Goal: Use online tool/utility

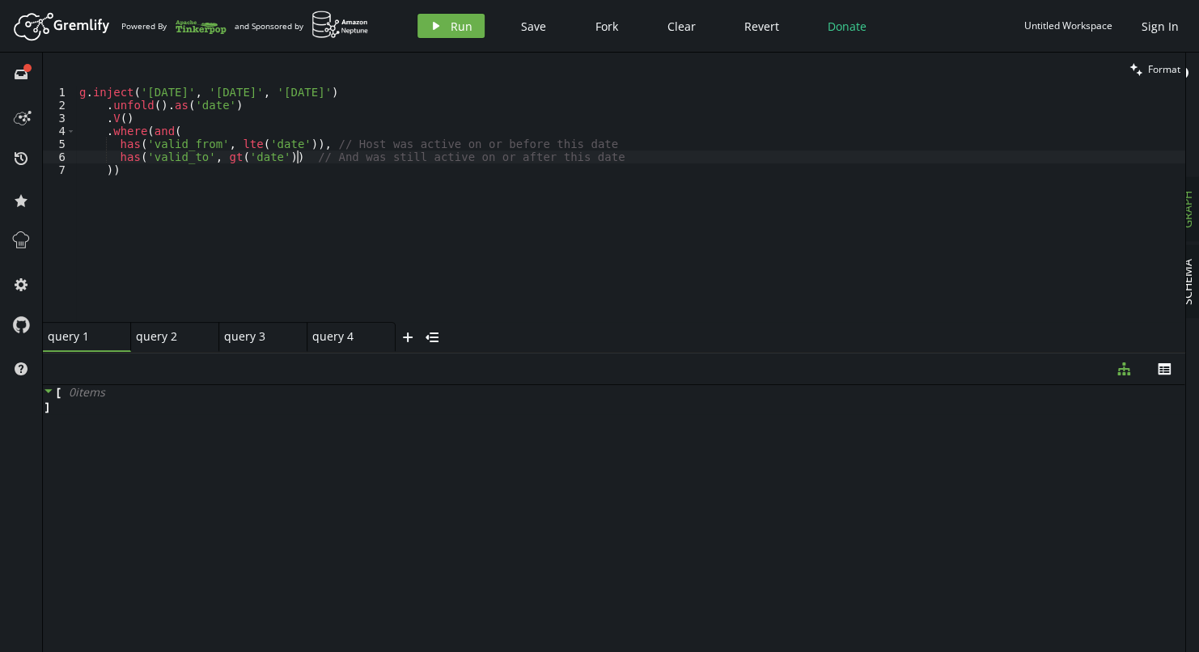
scroll to position [0, 36]
click at [176, 206] on div "g . inject ( '[DATE]' , '[DATE]' , '[DATE]' ) . unfold ( ) . as ( 'date' ) . V …" at bounding box center [631, 217] width 1110 height 262
drag, startPoint x: 174, startPoint y: 186, endPoint x: 165, endPoint y: 184, distance: 9.2
click at [165, 184] on div "g . inject ( '[DATE]' , '[DATE]' , '[DATE]' ) . unfold ( ) . as ( 'date' ) . V …" at bounding box center [631, 217] width 1110 height 262
click at [138, 342] on div "query 2" at bounding box center [168, 336] width 65 height 15
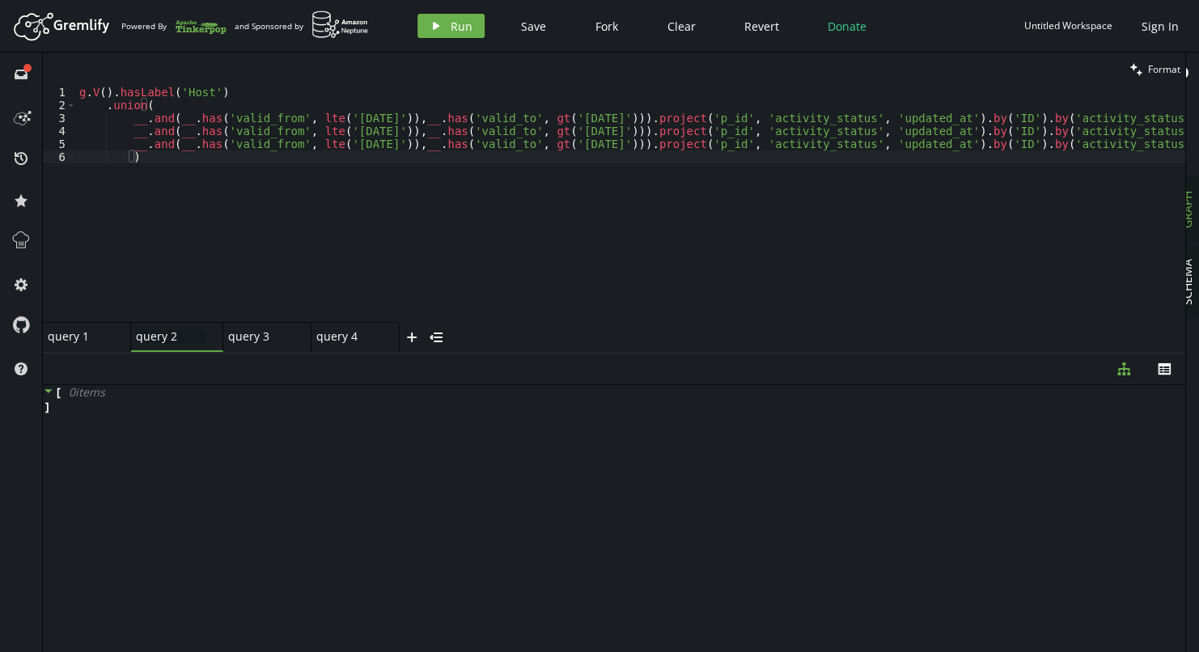
click at [66, 343] on div "query 1" at bounding box center [80, 336] width 65 height 15
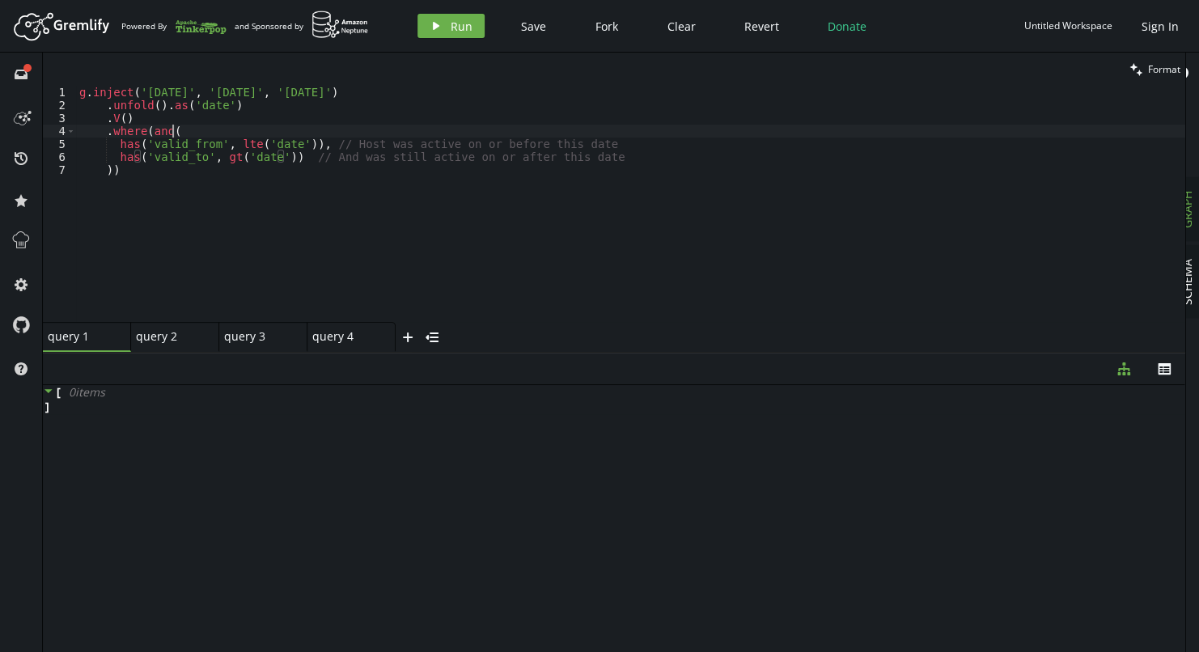
click at [185, 133] on div "g . inject ( '[DATE]' , '[DATE]' , '[DATE]' ) . unfold ( ) . as ( 'date' ) . V …" at bounding box center [631, 217] width 1110 height 262
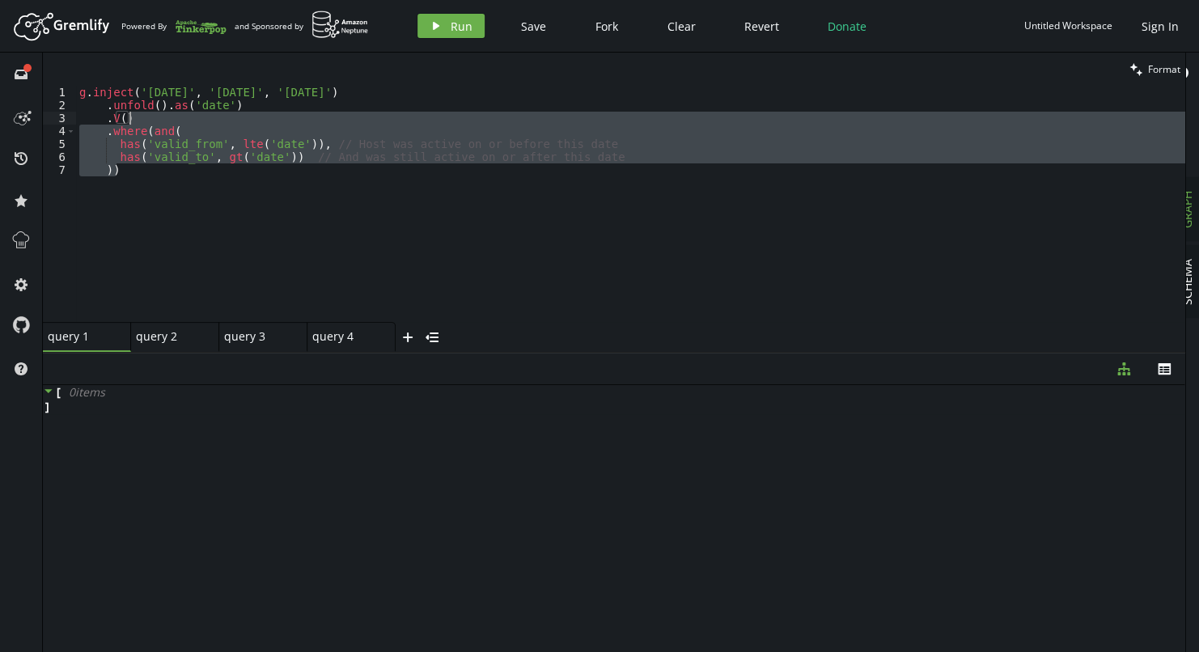
drag, startPoint x: 123, startPoint y: 178, endPoint x: 159, endPoint y: 121, distance: 68.0
click at [159, 121] on div "g . inject ( '[DATE]' , '[DATE]' , '[DATE]' ) . unfold ( ) . as ( 'date' ) . V …" at bounding box center [631, 217] width 1110 height 262
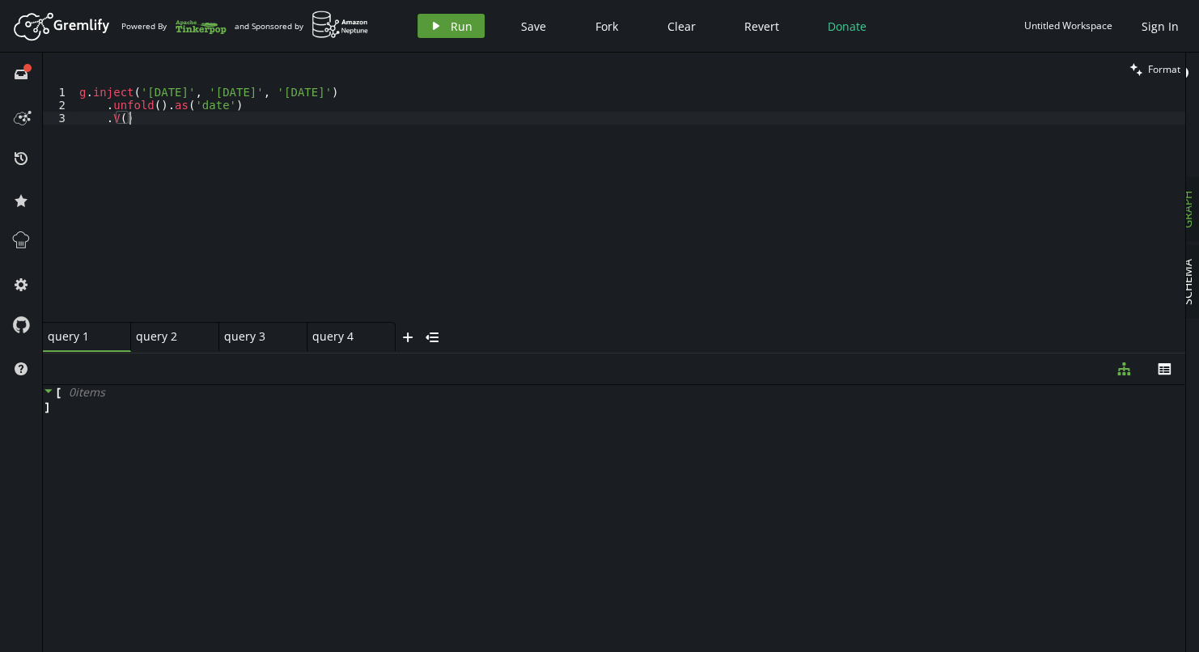
click at [451, 26] on span "Run" at bounding box center [462, 26] width 22 height 15
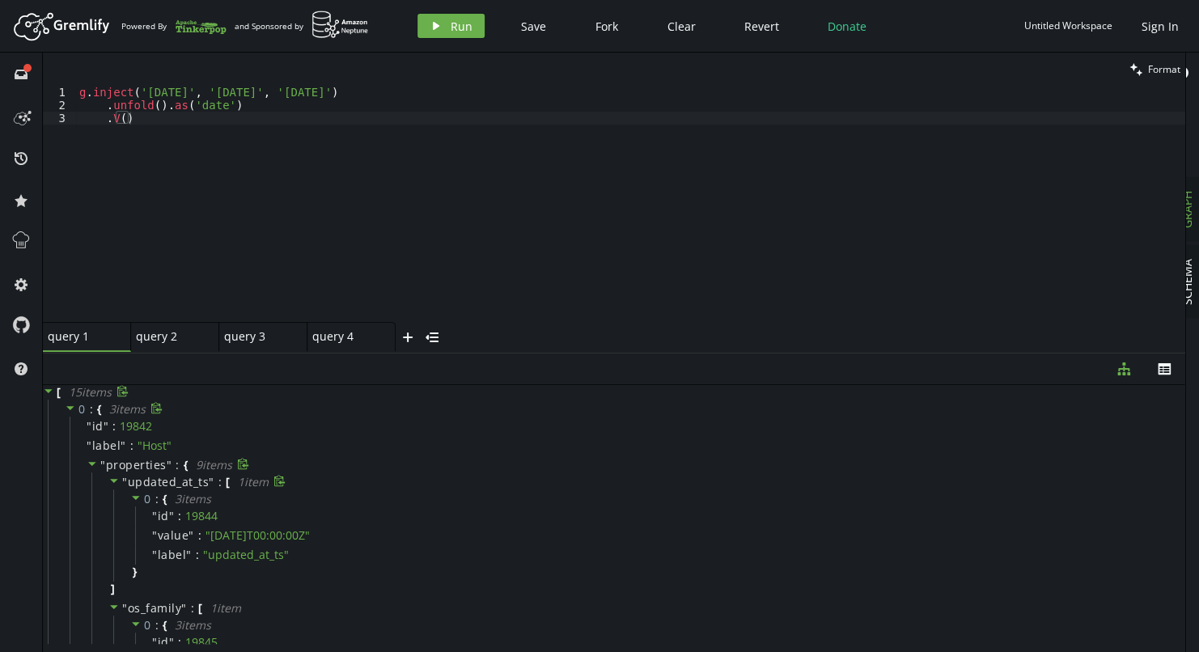
click at [113, 478] on icon at bounding box center [113, 480] width 11 height 11
click at [109, 502] on icon at bounding box center [113, 500] width 11 height 11
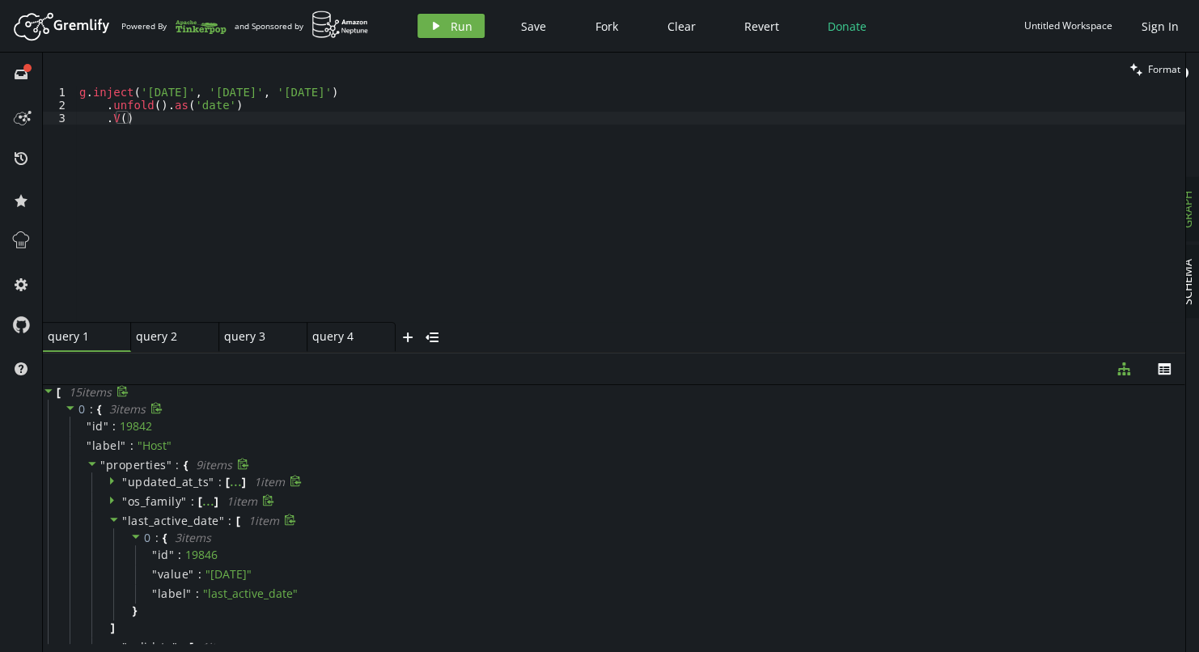
click at [114, 524] on icon at bounding box center [113, 519] width 11 height 11
click at [113, 483] on icon at bounding box center [113, 480] width 11 height 11
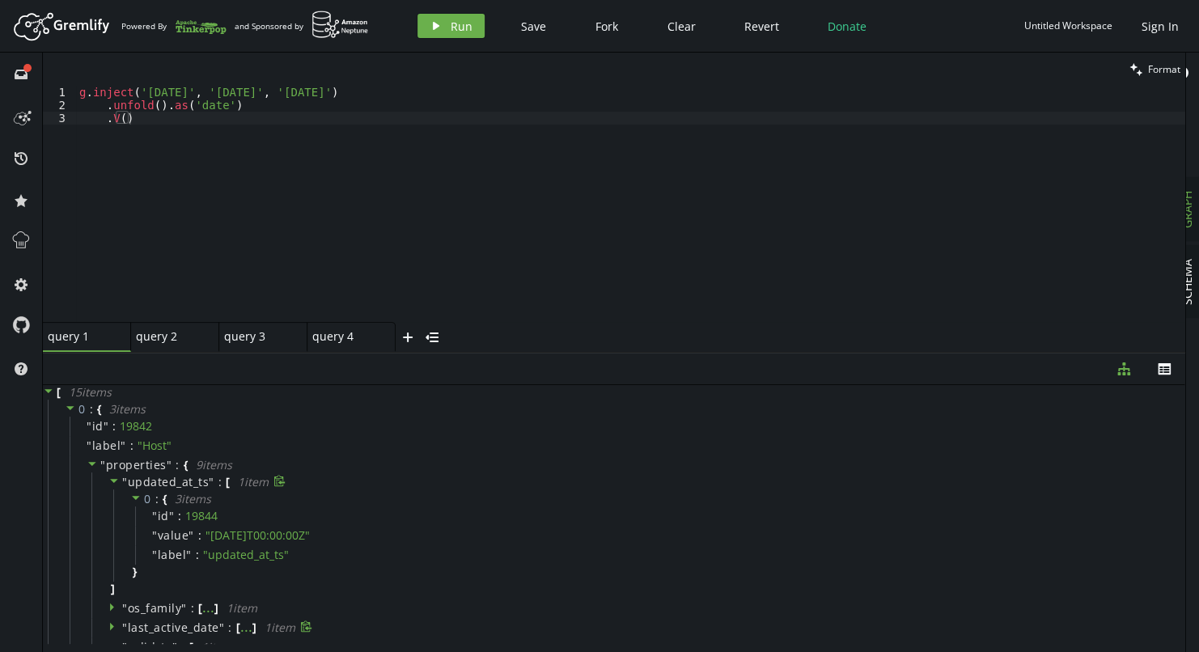
click at [112, 481] on icon at bounding box center [114, 481] width 8 height 4
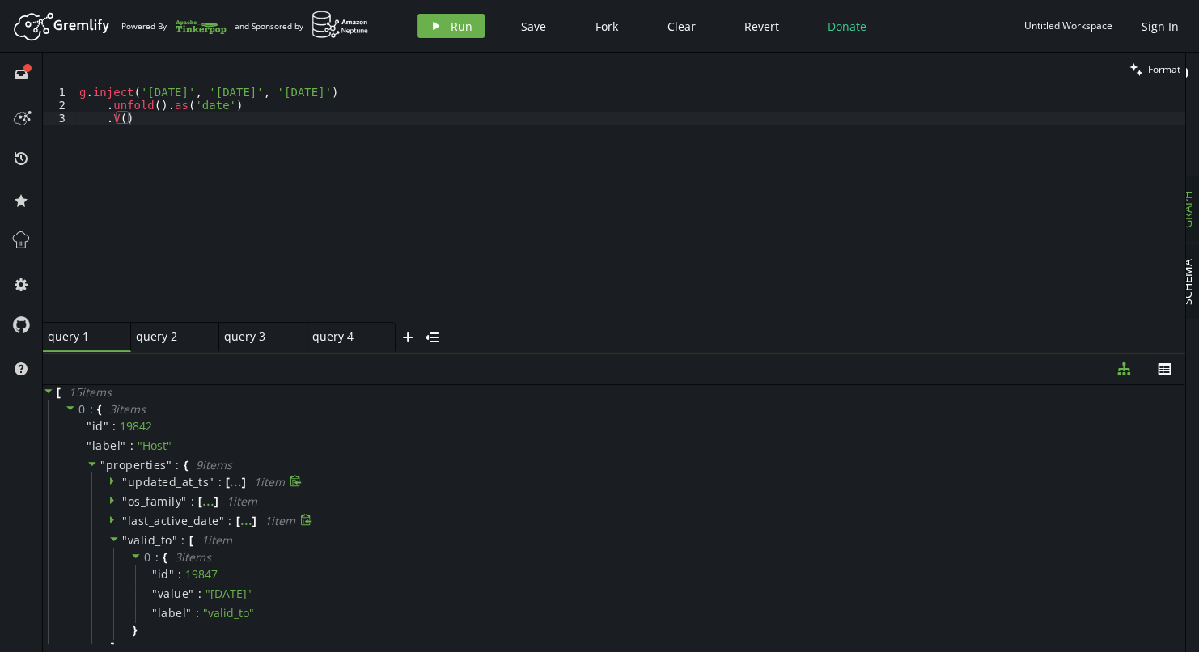
click at [112, 481] on icon at bounding box center [112, 482] width 4 height 8
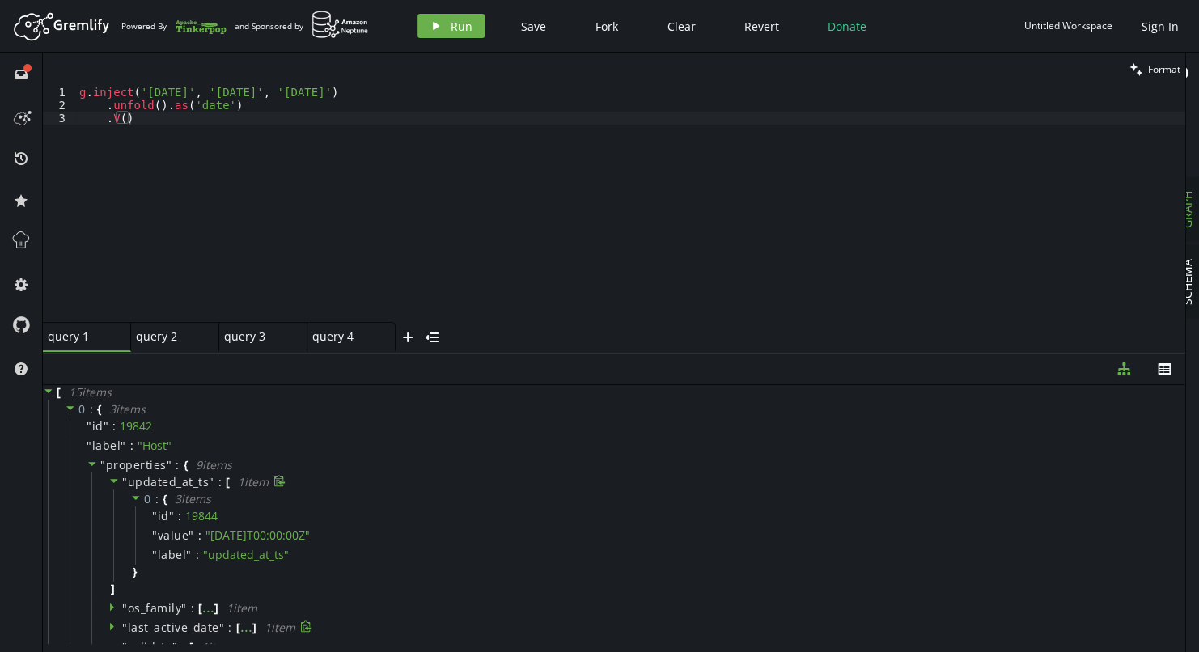
click at [111, 483] on icon at bounding box center [113, 480] width 11 height 11
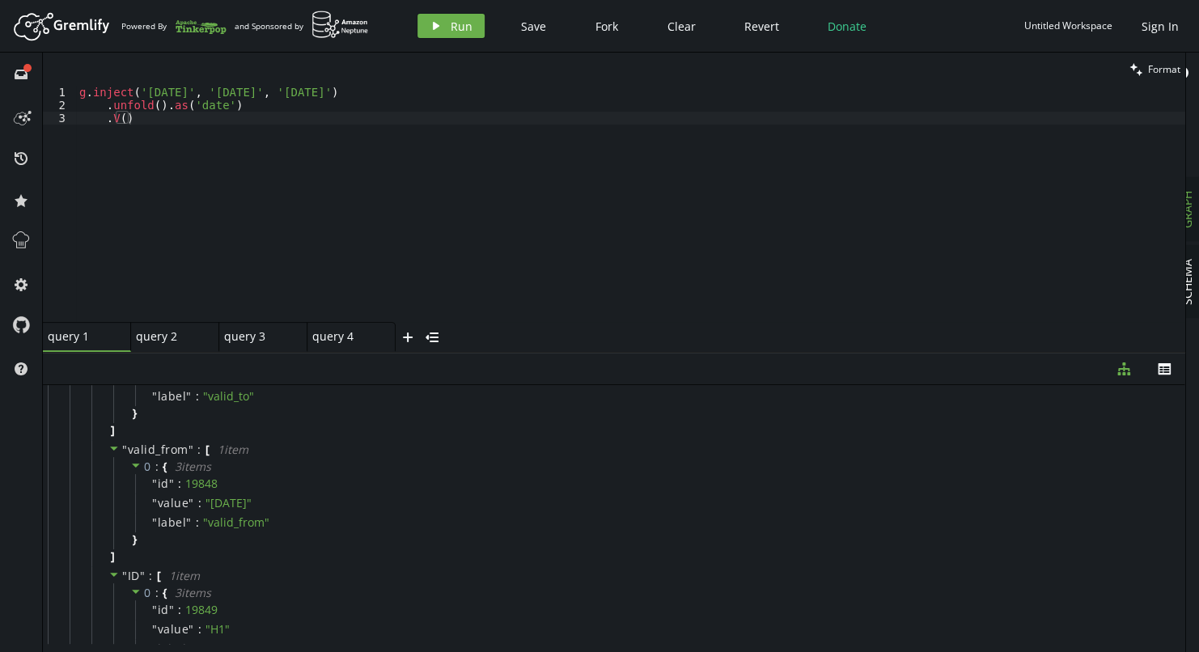
scroll to position [243, 0]
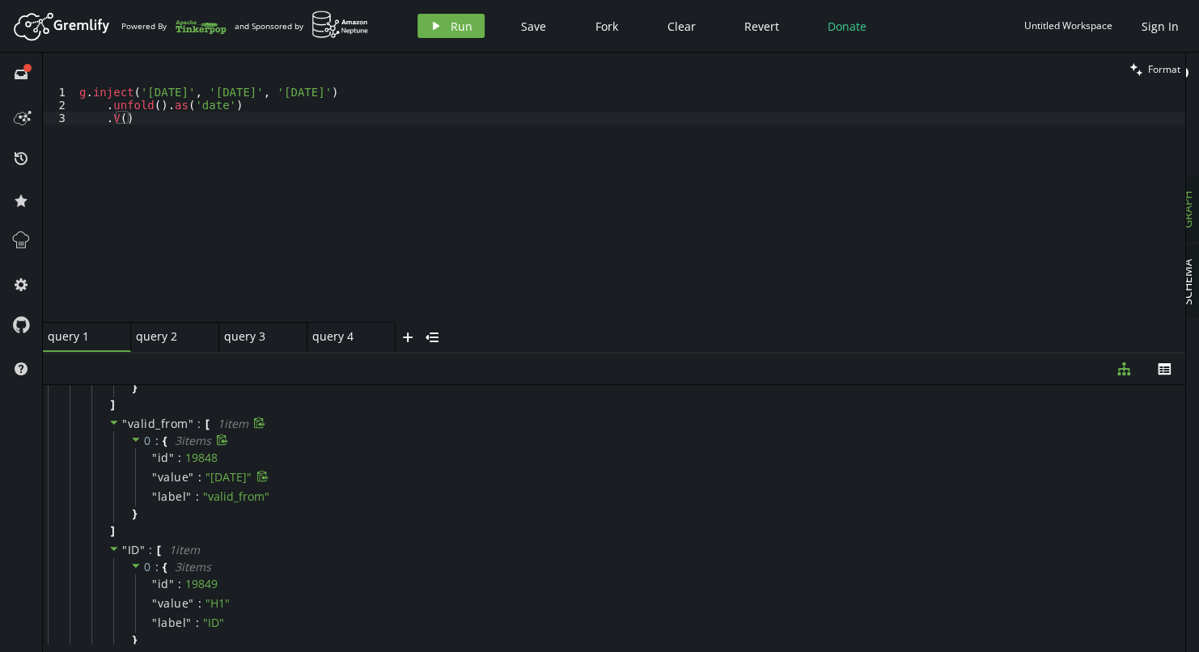
click at [228, 478] on span "" [DATE] "" at bounding box center [229, 476] width 46 height 15
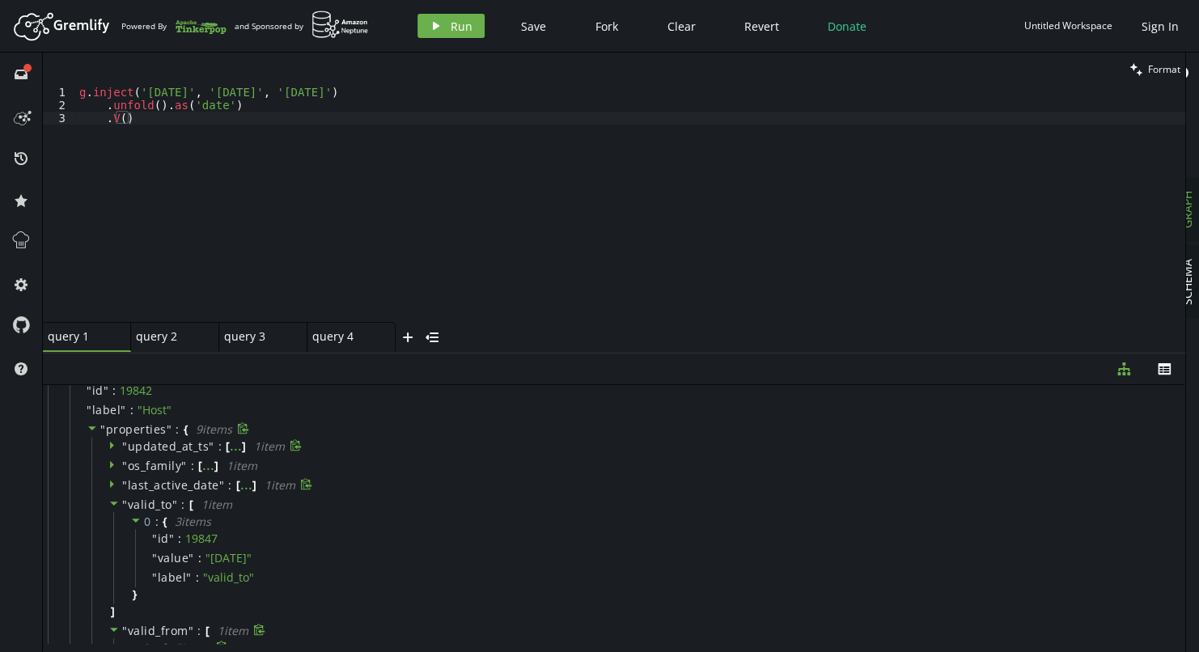
scroll to position [0, 0]
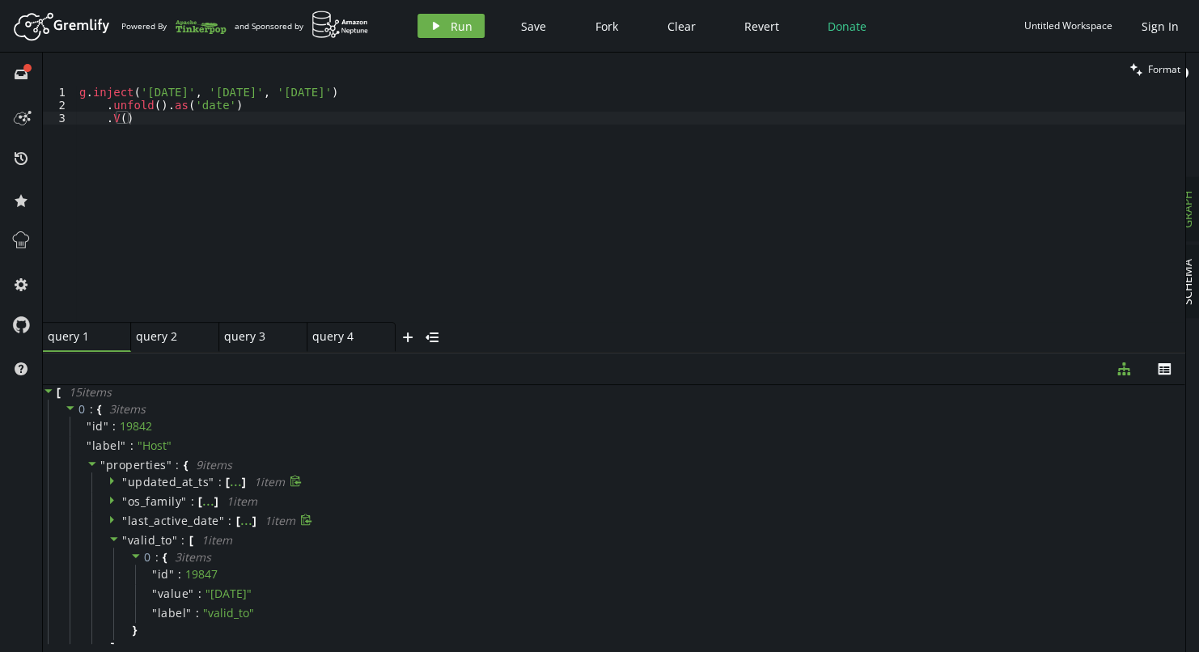
click at [288, 105] on div "g . inject ( '[DATE]' , '[DATE]' , '[DATE]' ) . unfold ( ) . as ( 'date' ) . V …" at bounding box center [631, 217] width 1110 height 262
click at [142, 117] on div "g . inject ( '[DATE]' , '[DATE]' , '[DATE]' ) . unfold ( ) . as ( 'date' ) . V …" at bounding box center [631, 217] width 1110 height 262
type textarea ".V()"
